Goal: Find specific page/section: Find specific page/section

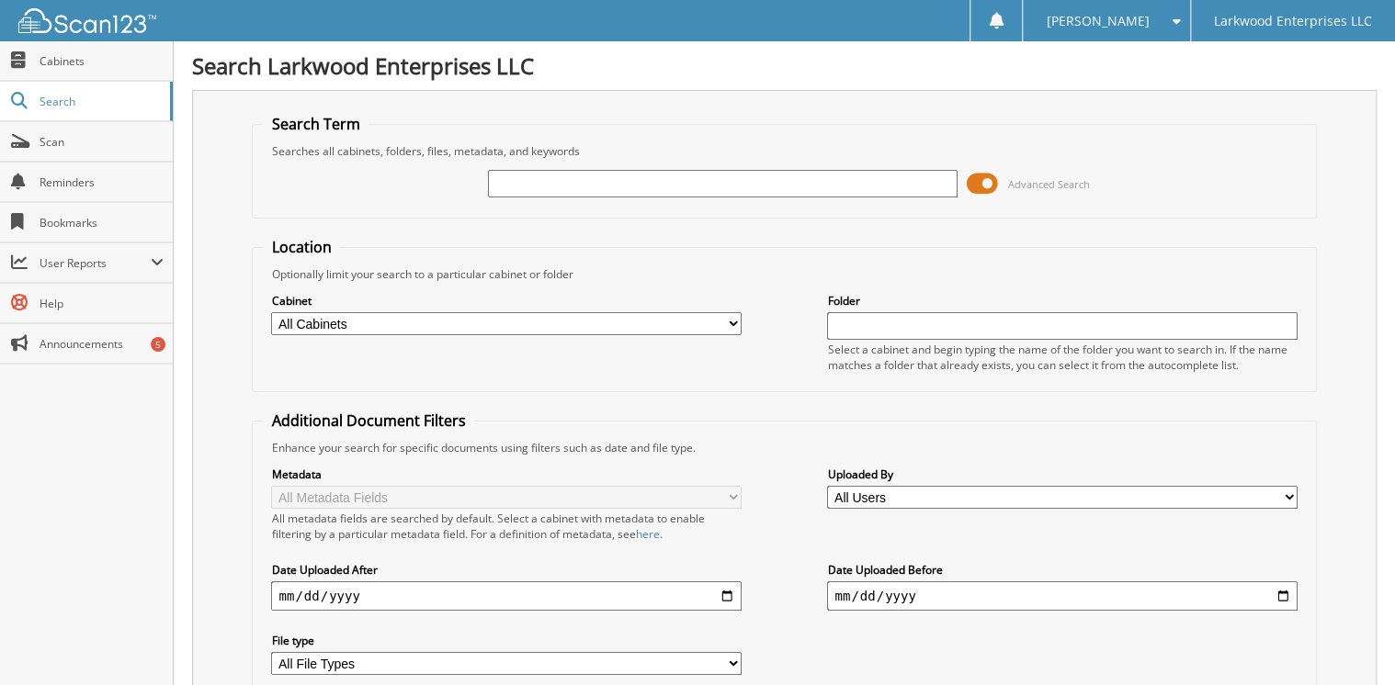
click at [606, 184] on input "text" at bounding box center [723, 184] width 470 height 28
type input "12359"
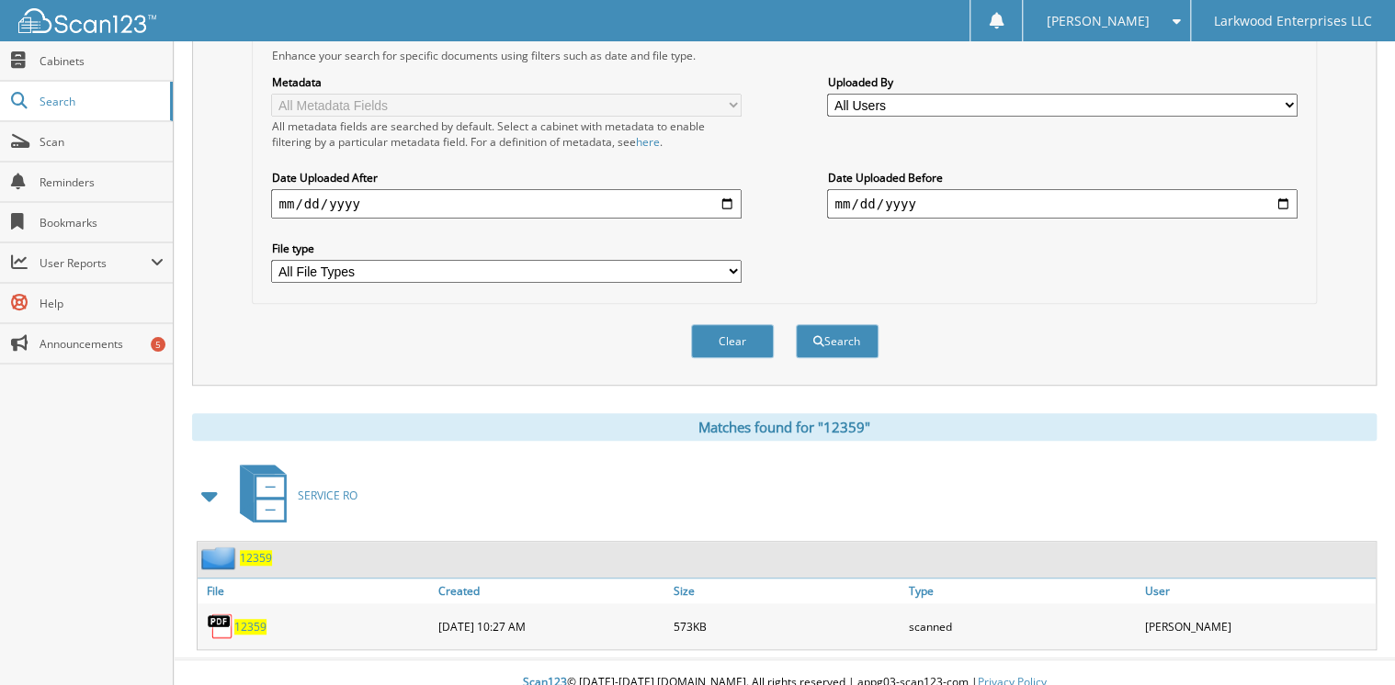
scroll to position [393, 0]
click at [247, 618] on span "12359" at bounding box center [250, 626] width 32 height 16
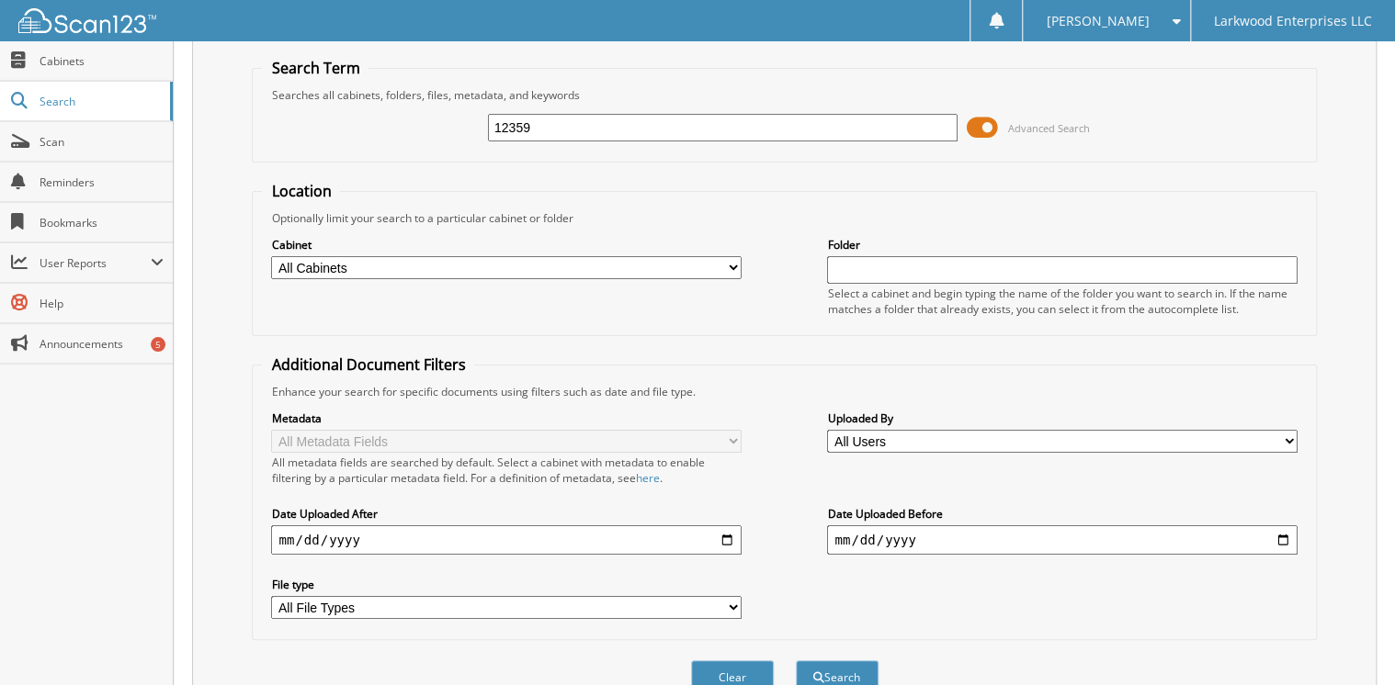
scroll to position [0, 0]
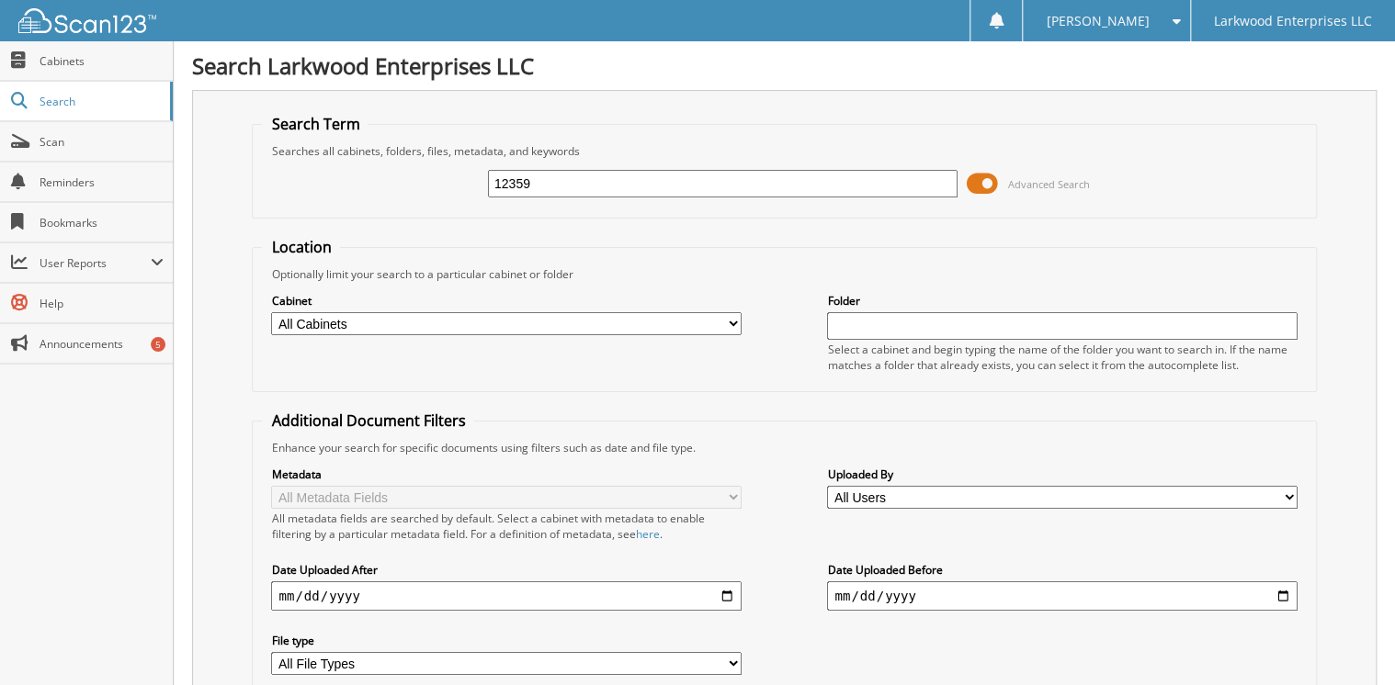
click at [557, 176] on input "12359" at bounding box center [723, 184] width 470 height 28
type input "t3177a"
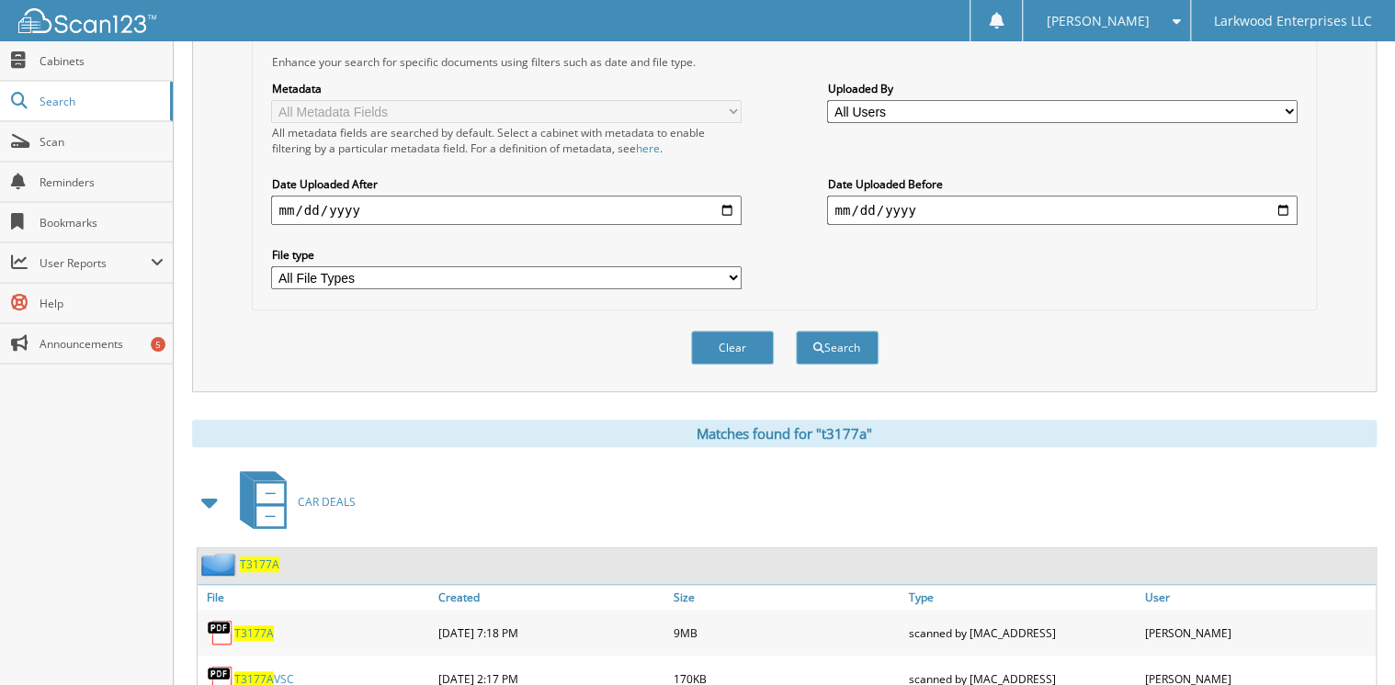
scroll to position [440, 0]
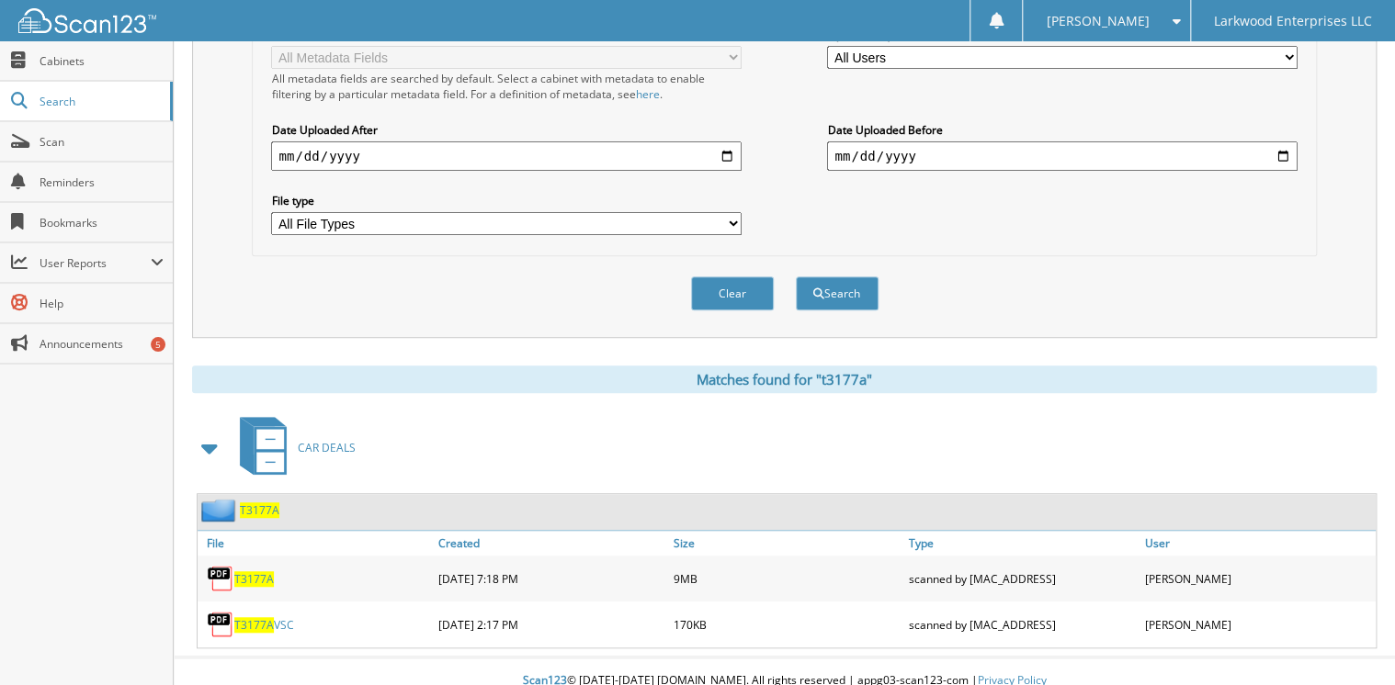
click at [266, 617] on span "T3177A" at bounding box center [254, 625] width 40 height 16
